Goal: Communication & Community: Answer question/provide support

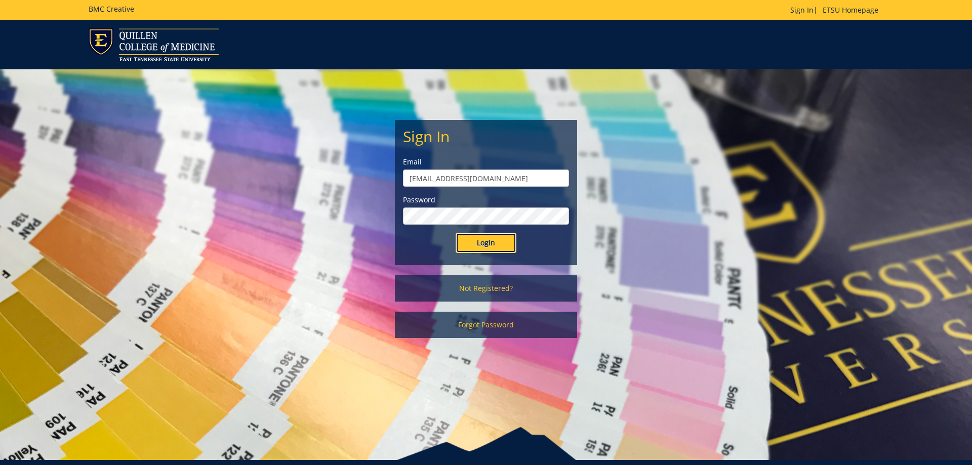
click at [474, 240] on input "Login" at bounding box center [485, 243] width 61 height 20
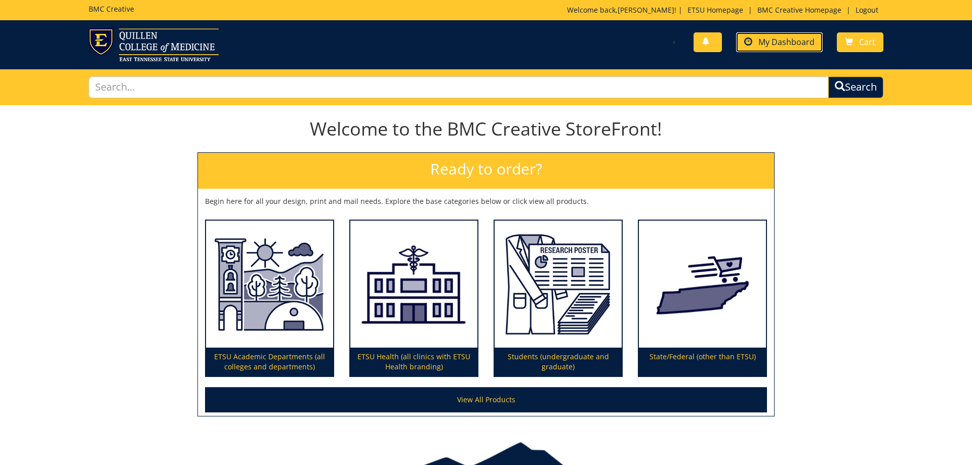
click at [774, 37] on span "My Dashboard" at bounding box center [786, 41] width 56 height 11
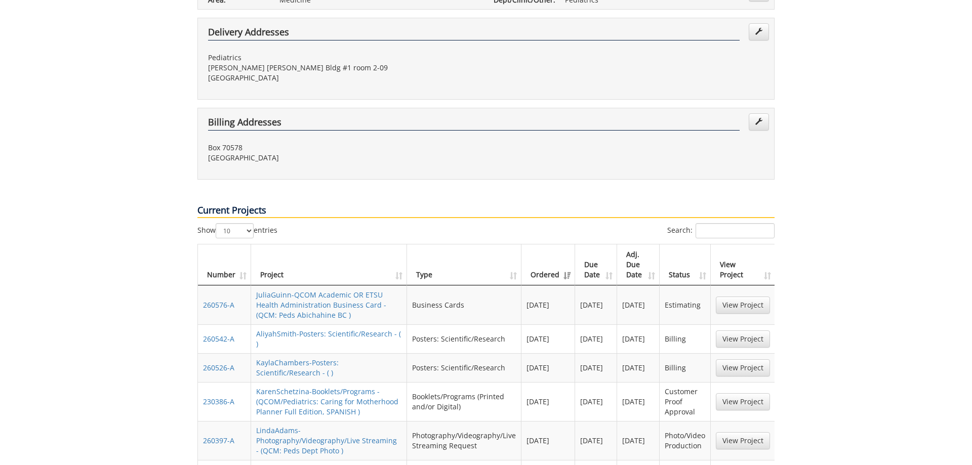
scroll to position [310, 0]
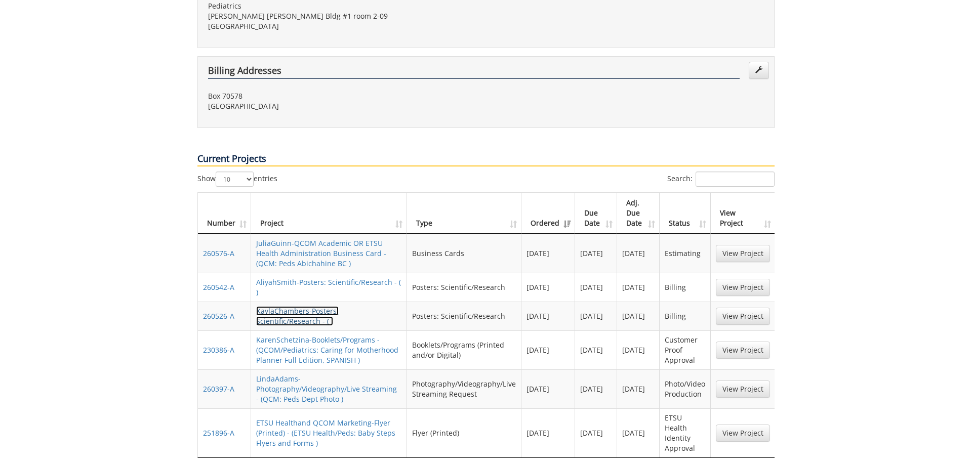
click at [339, 306] on link "KaylaChambers-Posters: Scientific/Research - ( )" at bounding box center [297, 316] width 82 height 20
click at [289, 277] on link "AliyahSmith-Posters: Scientific/Research - ( )" at bounding box center [328, 287] width 145 height 20
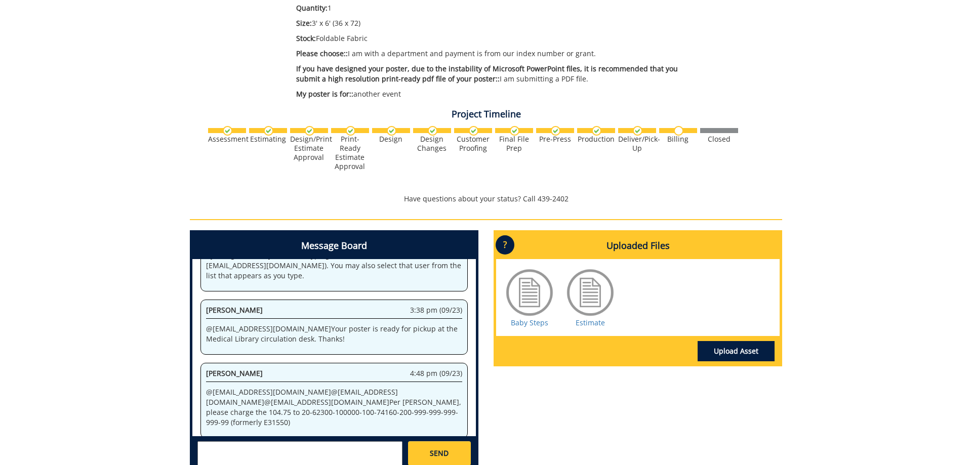
scroll to position [310, 0]
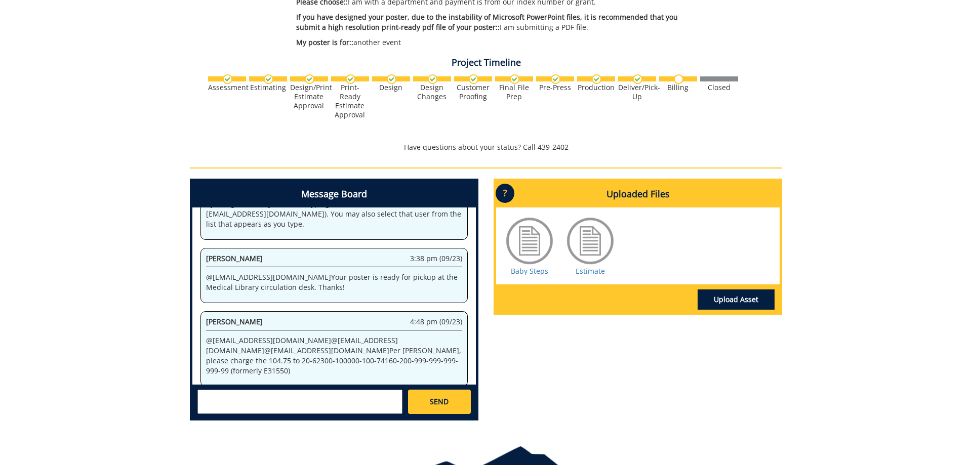
click at [225, 403] on textarea at bounding box center [299, 402] width 205 height 24
click at [219, 398] on textarea at bounding box center [299, 402] width 205 height 24
type textarea "@[EMAIL_ADDRESS][DOMAIN_NAME] - just wanted to make sure you received my notice…"
click at [447, 401] on span "SEND" at bounding box center [439, 402] width 19 height 10
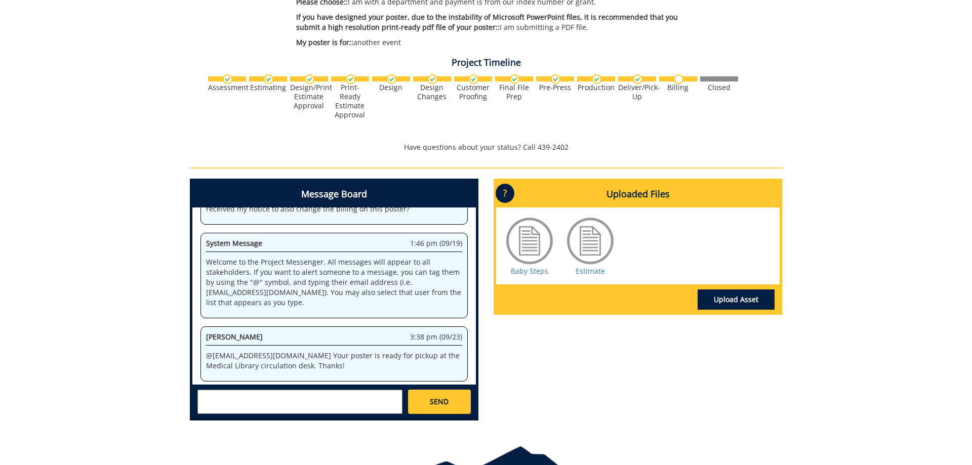
scroll to position [13626, 0]
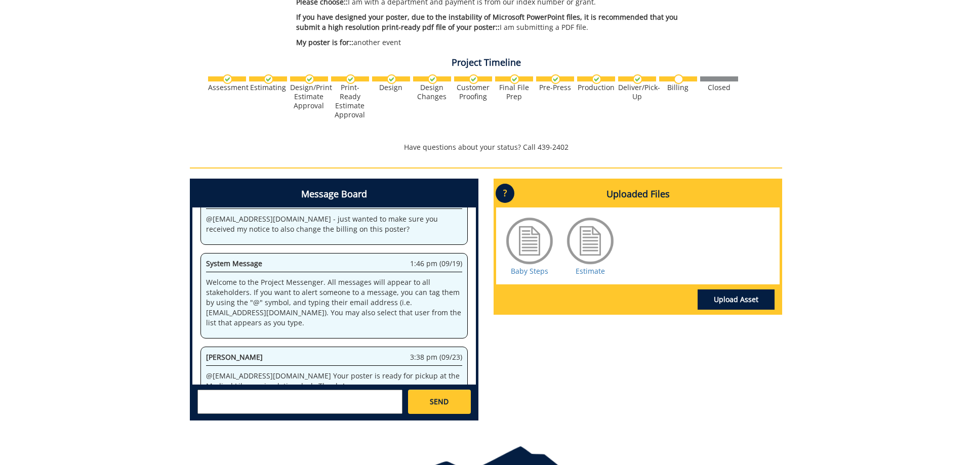
click at [716, 199] on h4 "Uploaded Files" at bounding box center [637, 194] width 283 height 26
